Goal: Go to known website: Access a specific website the user already knows

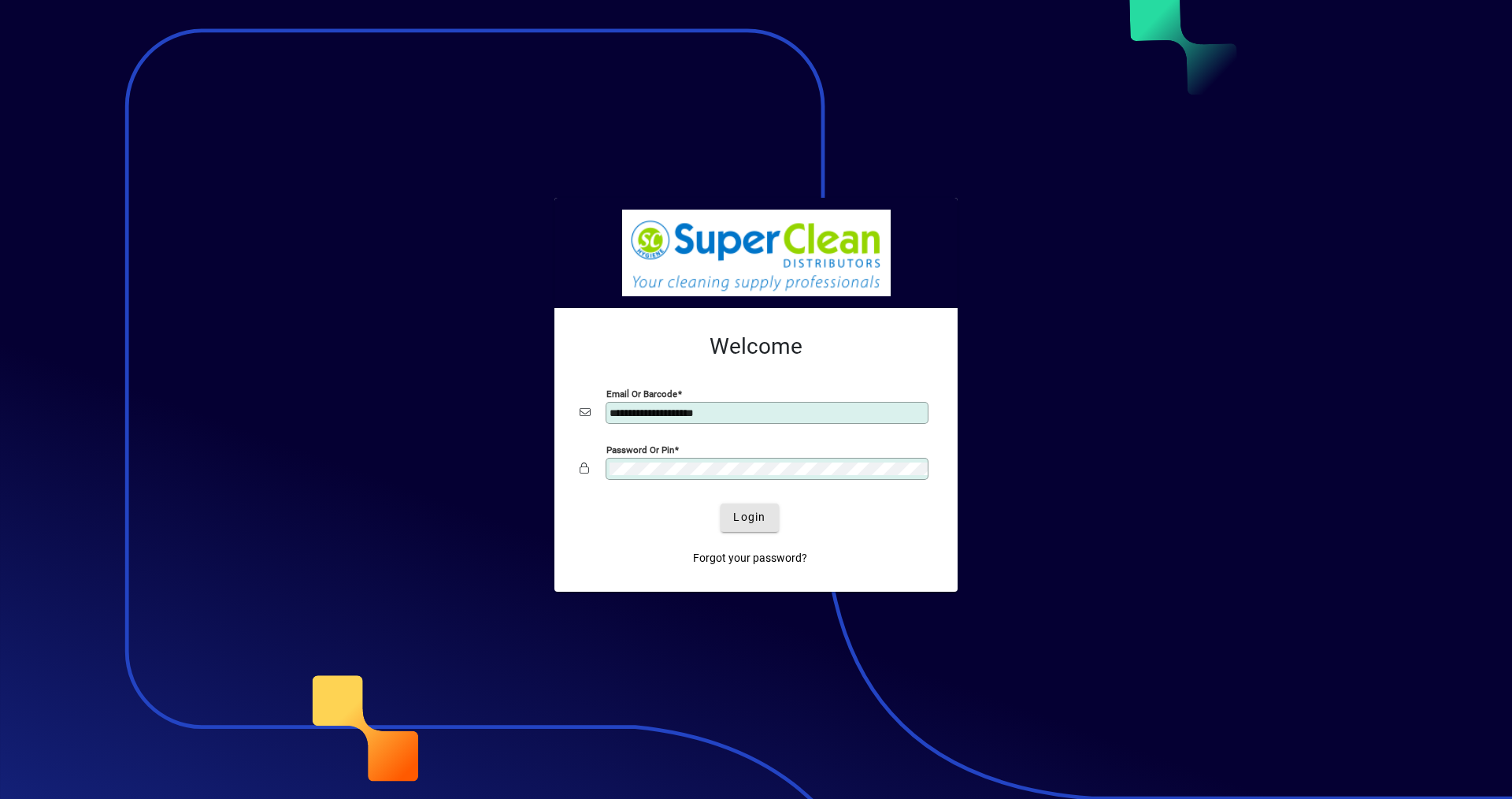
click at [758, 509] on span "Login" at bounding box center [749, 517] width 32 height 17
